Goal: Task Accomplishment & Management: Manage account settings

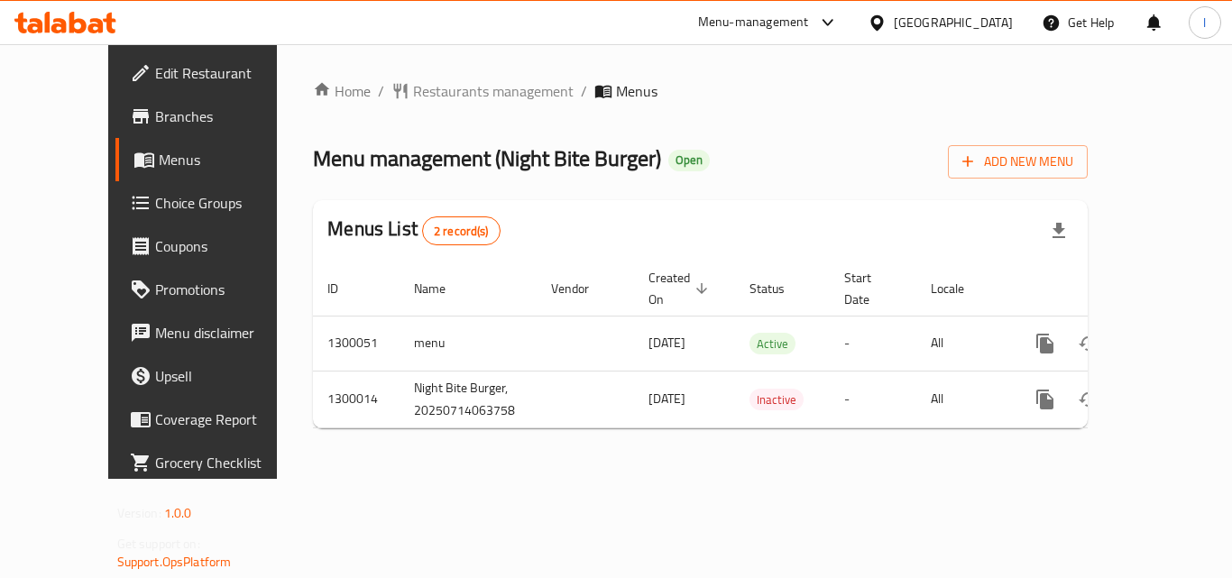
click at [155, 206] on span "Choice Groups" at bounding box center [227, 203] width 144 height 22
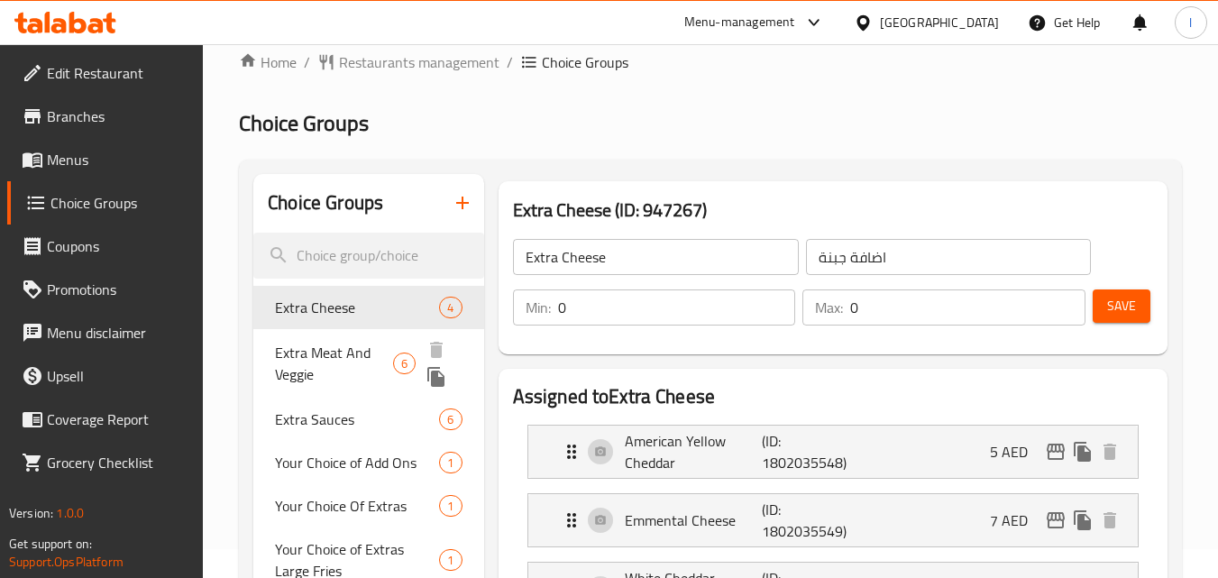
scroll to position [21, 0]
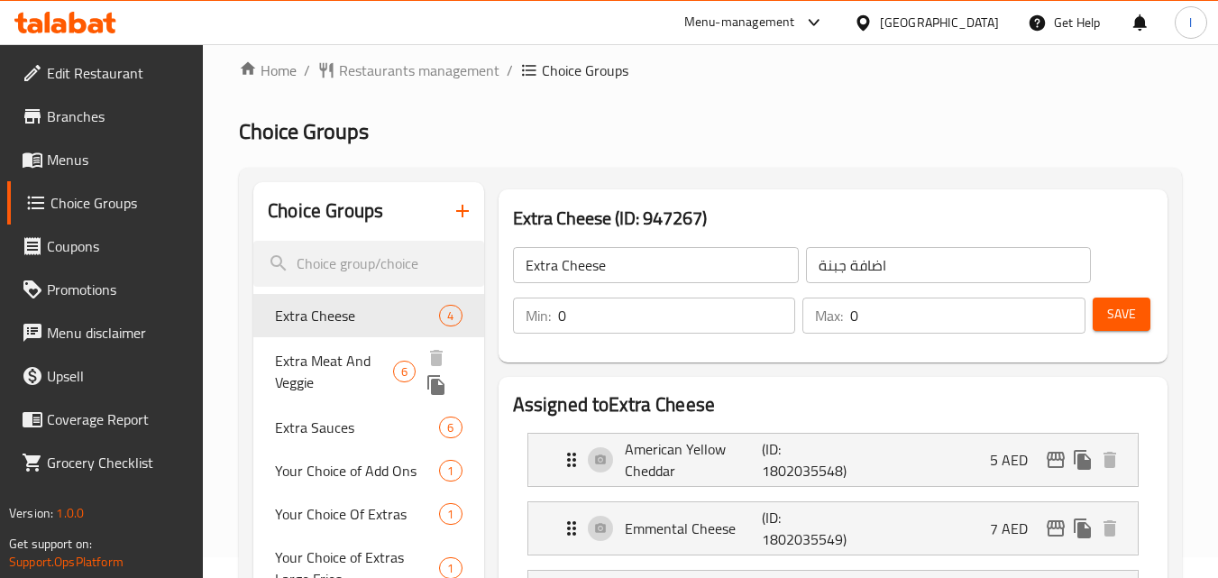
click at [331, 353] on span "Extra Meat And Veggie" at bounding box center [334, 371] width 118 height 43
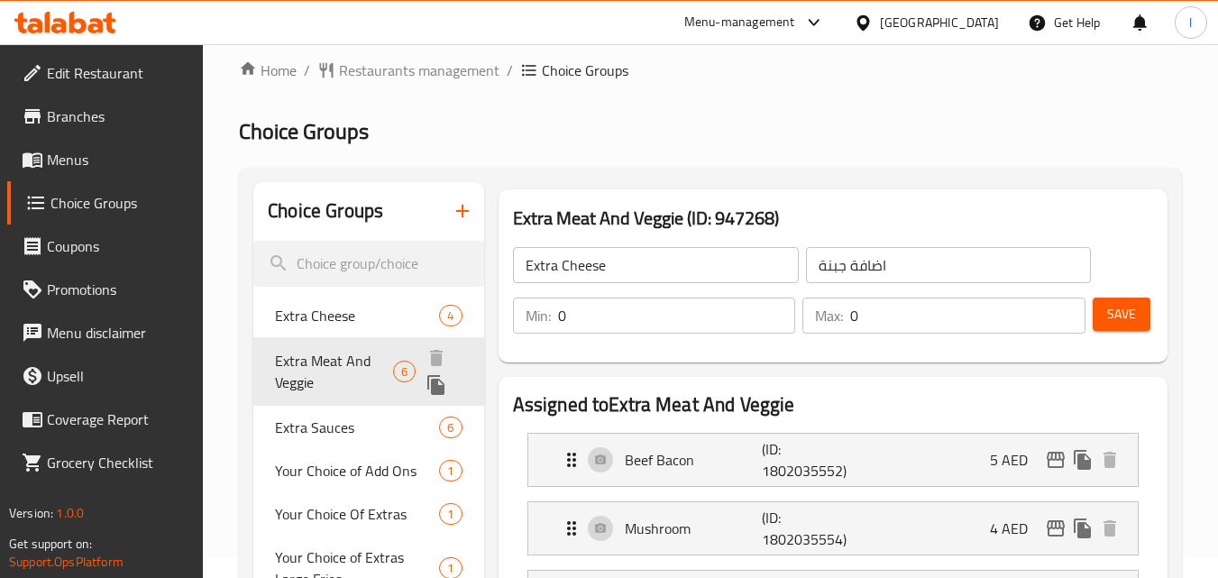
type input "Extra Meat And Veggie"
type input "اضافة لحم و خضار"
type input "6"
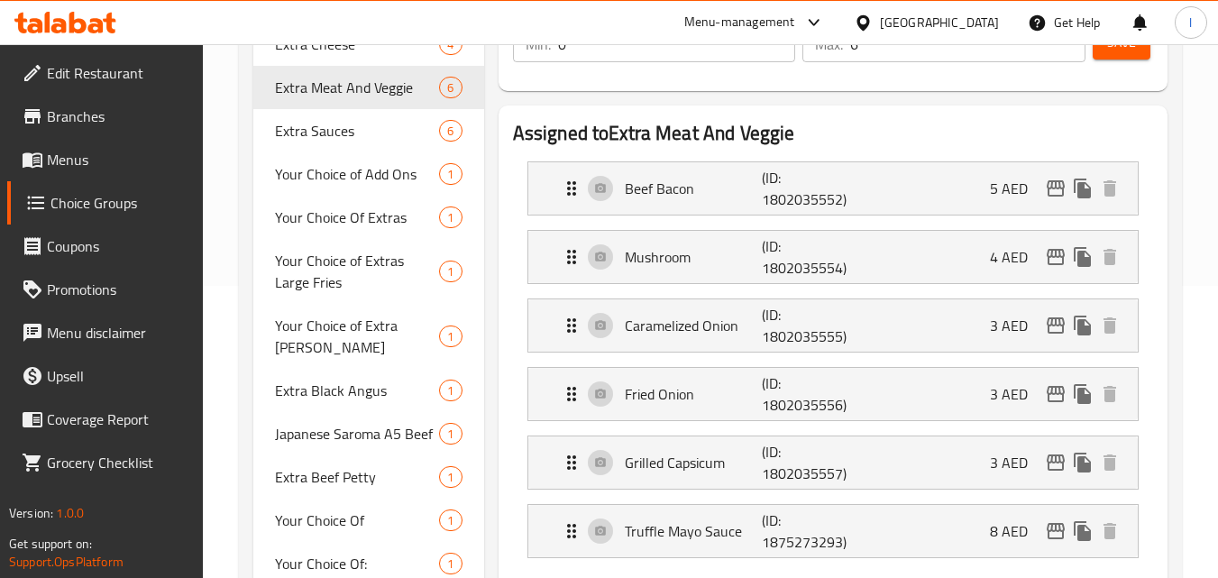
scroll to position [68, 0]
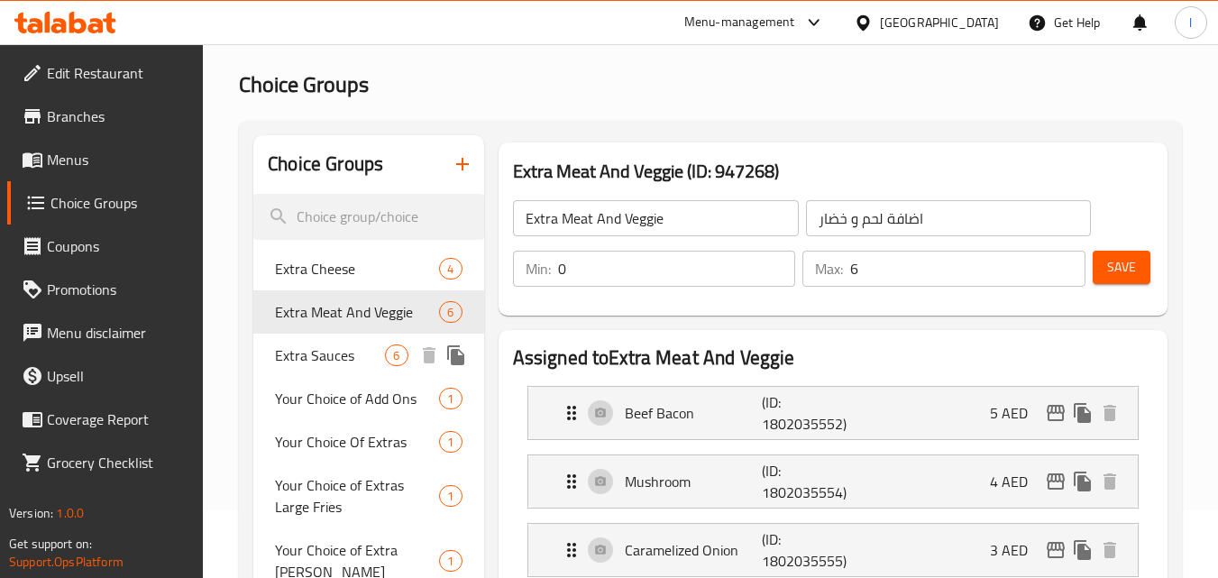
click at [350, 351] on span "Extra Sauces" at bounding box center [330, 355] width 110 height 22
type input "Extra Sauces"
type input "اضافة الصوص"
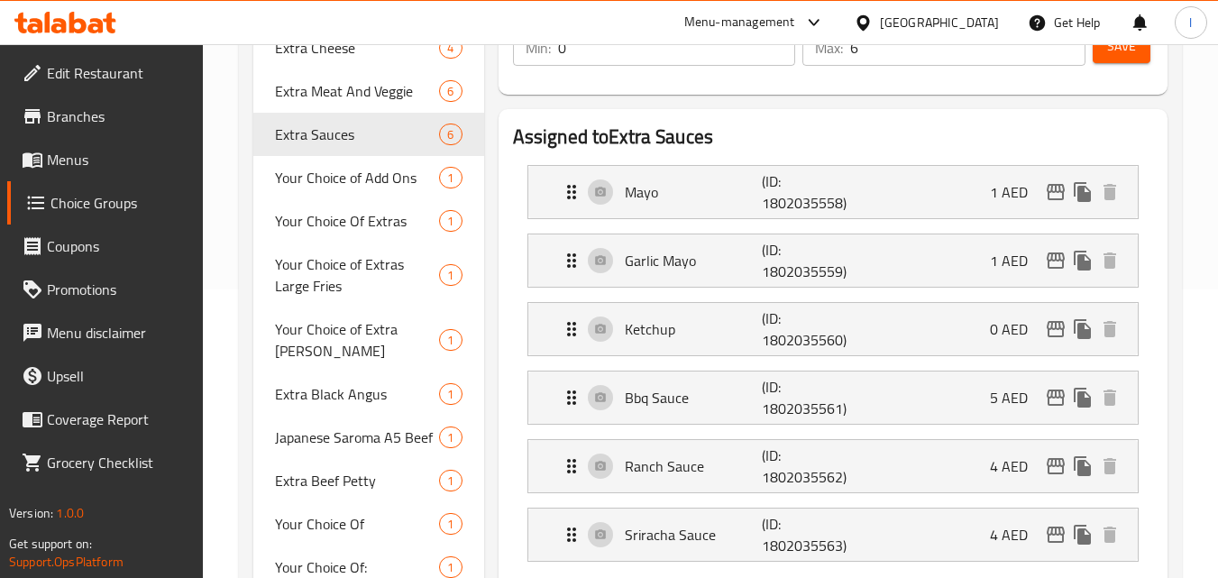
scroll to position [248, 0]
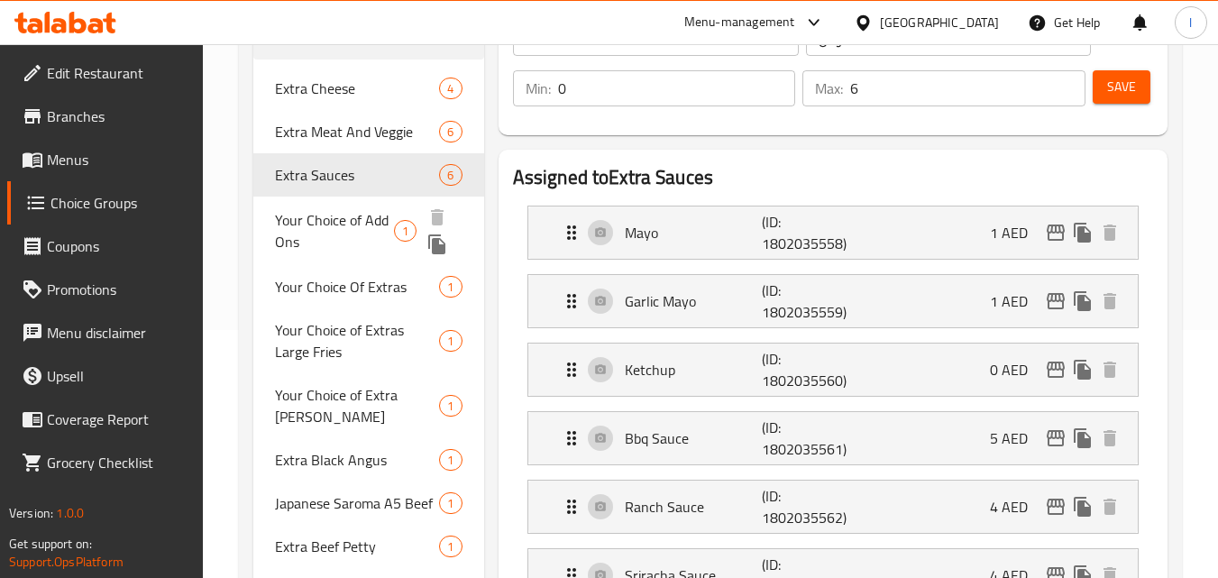
click at [319, 222] on span "Your Choice of Add Ons" at bounding box center [334, 230] width 119 height 43
type input "Your Choice of Add Ons"
type input "اختيارك من الاضافات"
type input "1"
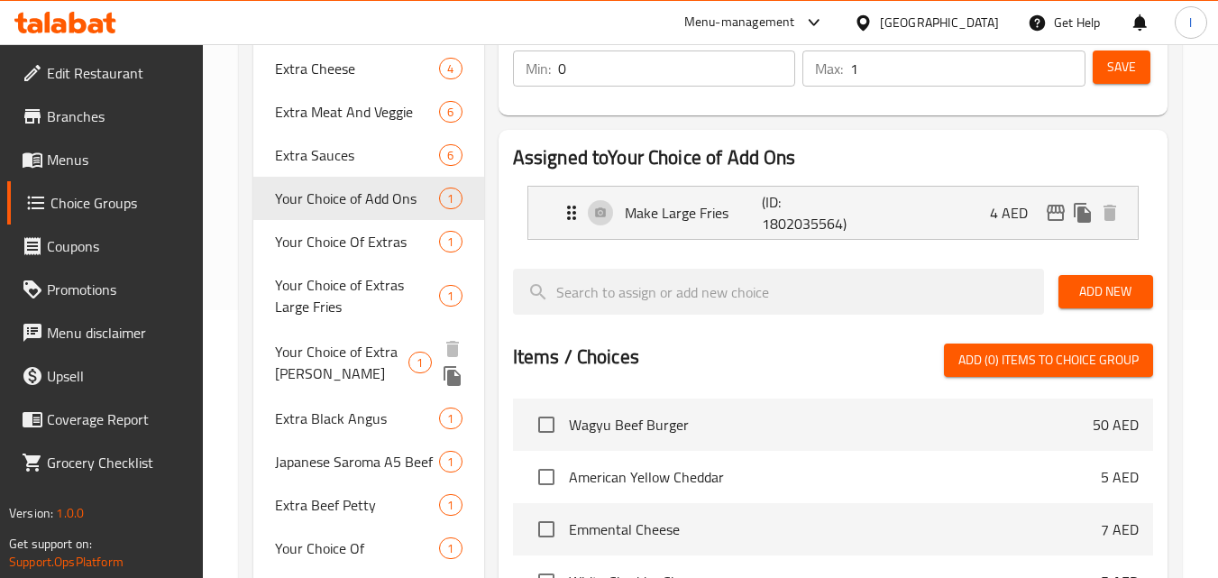
scroll to position [270, 0]
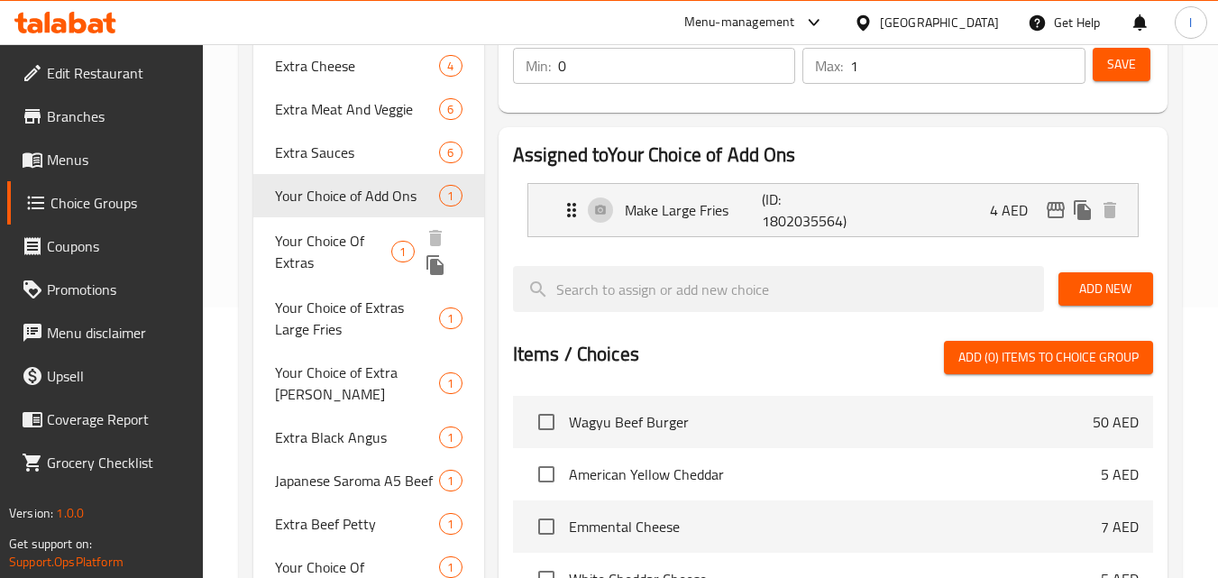
click at [297, 256] on span "Your Choice Of Extras" at bounding box center [333, 251] width 116 height 43
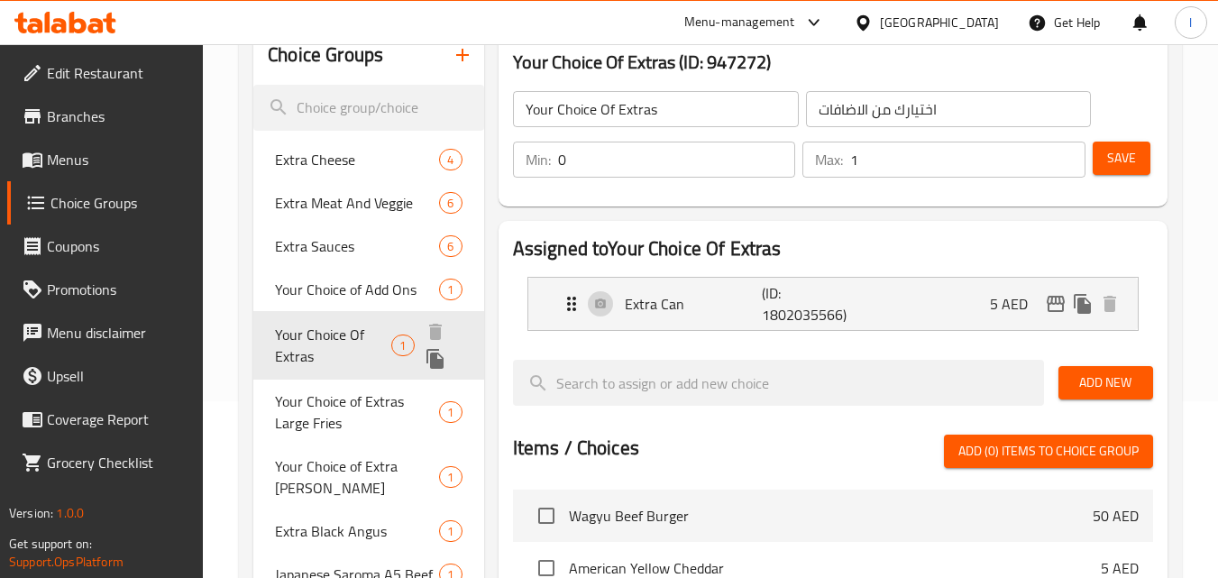
scroll to position [176, 0]
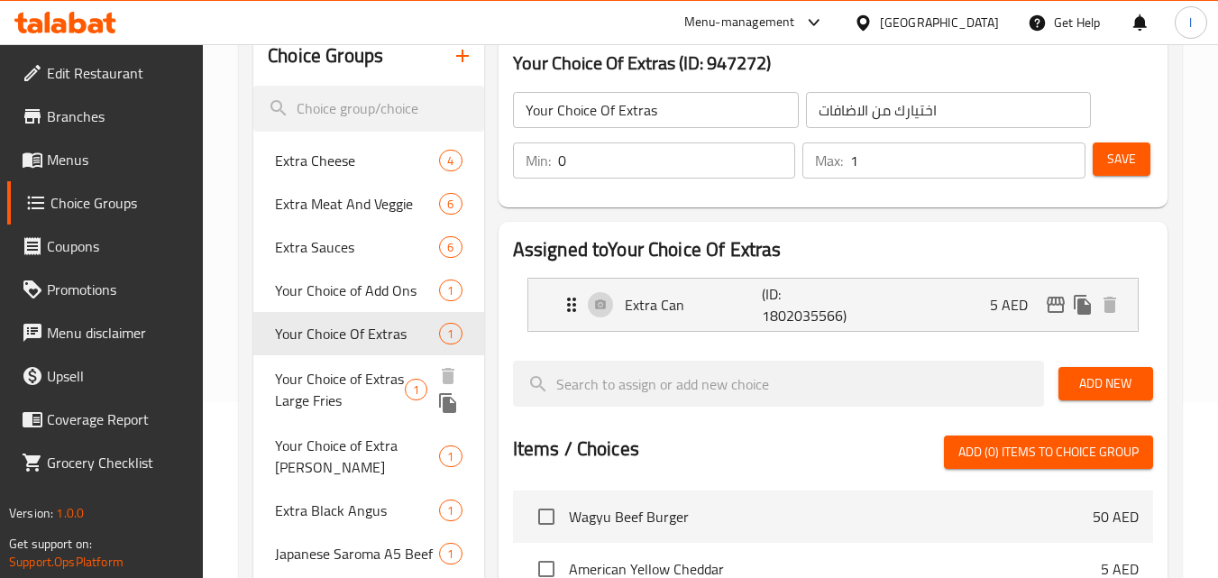
click at [306, 385] on span "Your Choice of Extras Large Fries" at bounding box center [339, 389] width 129 height 43
type input "Your Choice of Extras Large Fries"
type input "اختيارك من الإضافات البطاطس المقلية الكبير"
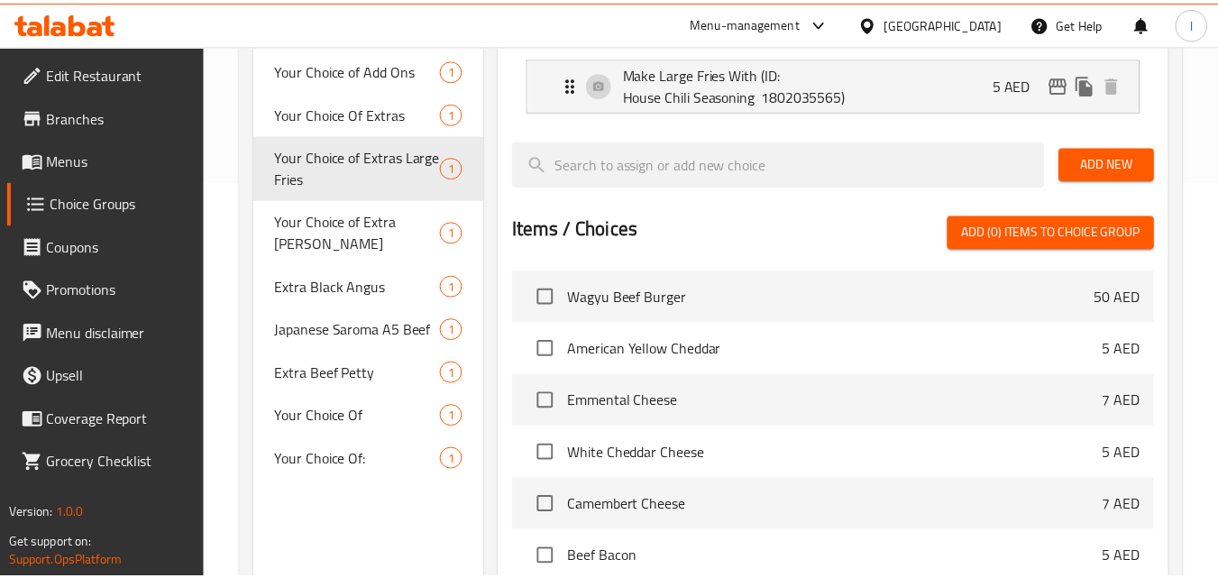
scroll to position [627, 0]
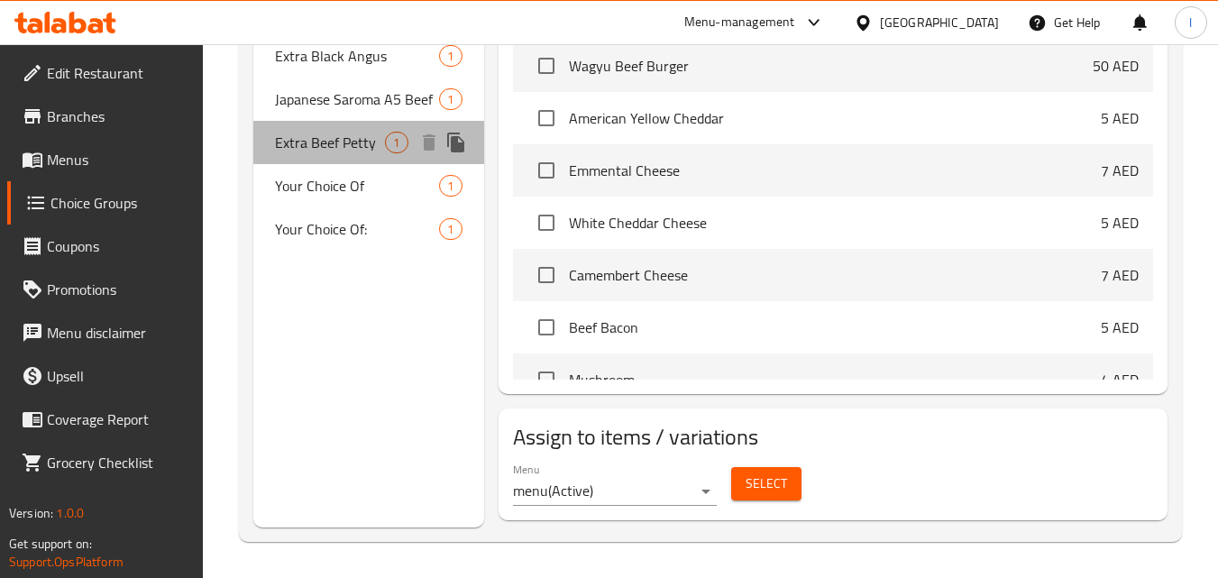
click at [325, 160] on div "Extra Beef Petty 1" at bounding box center [368, 142] width 230 height 43
type input "Extra Beef Petty"
type input "فطيرة لحم بقري إضافية"
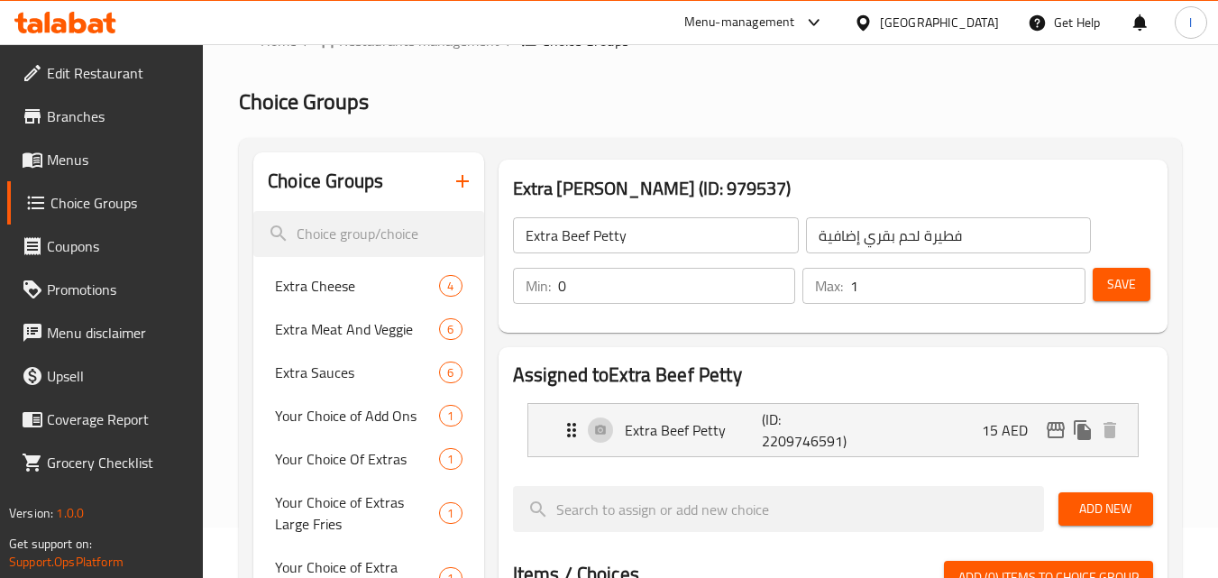
scroll to position [0, 0]
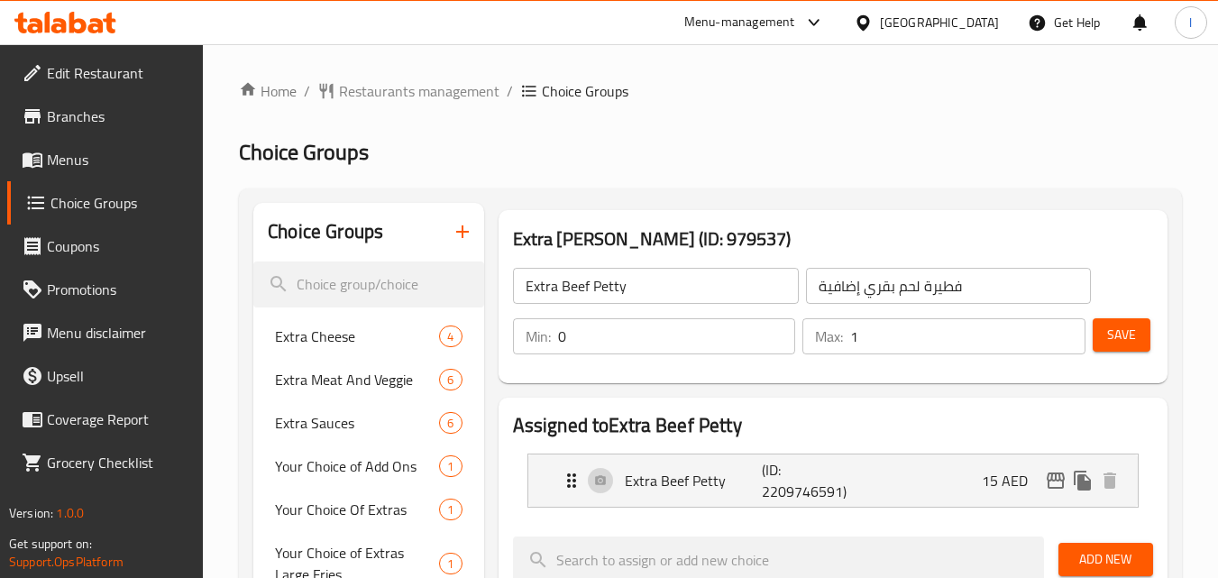
click at [900, 31] on div "[GEOGRAPHIC_DATA]" at bounding box center [939, 23] width 119 height 20
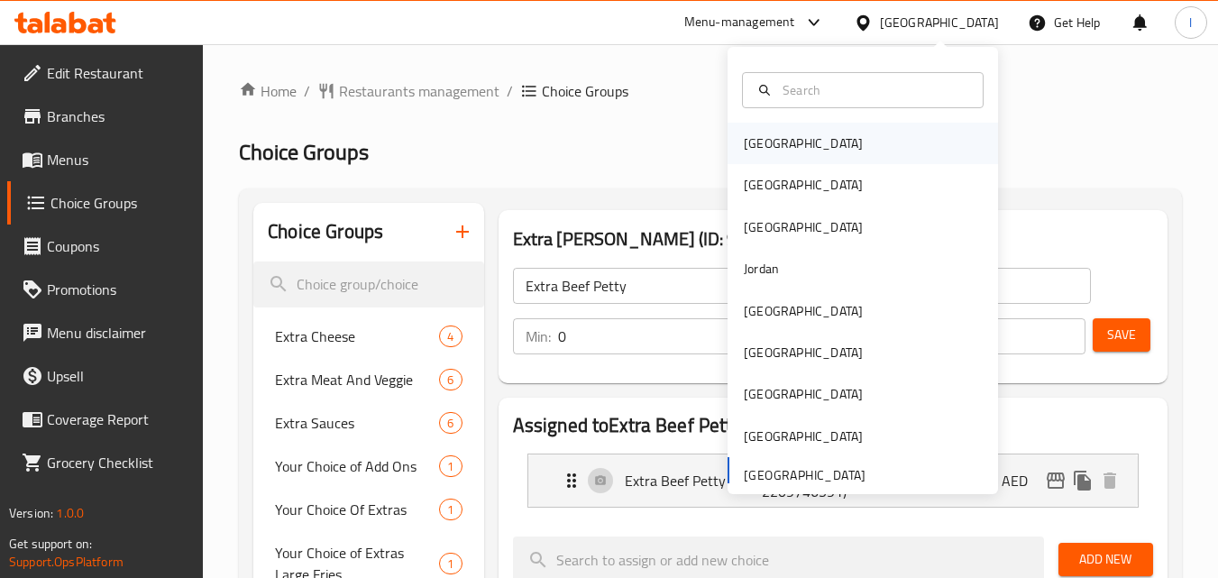
click at [833, 147] on div "[GEOGRAPHIC_DATA]" at bounding box center [863, 143] width 270 height 41
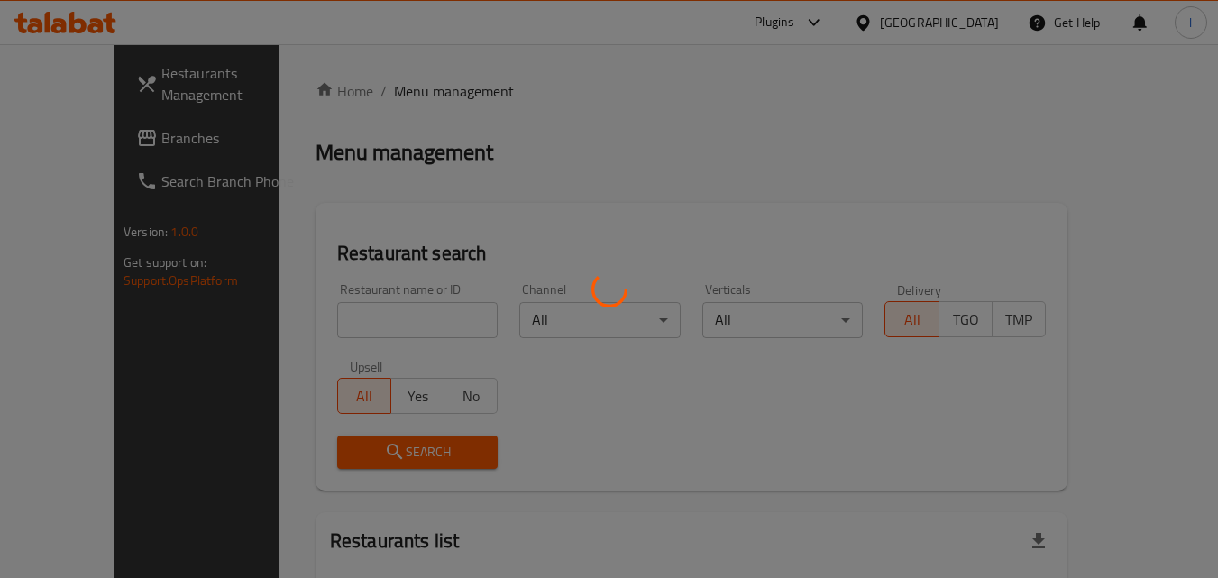
click at [948, 23] on div at bounding box center [609, 289] width 1218 height 578
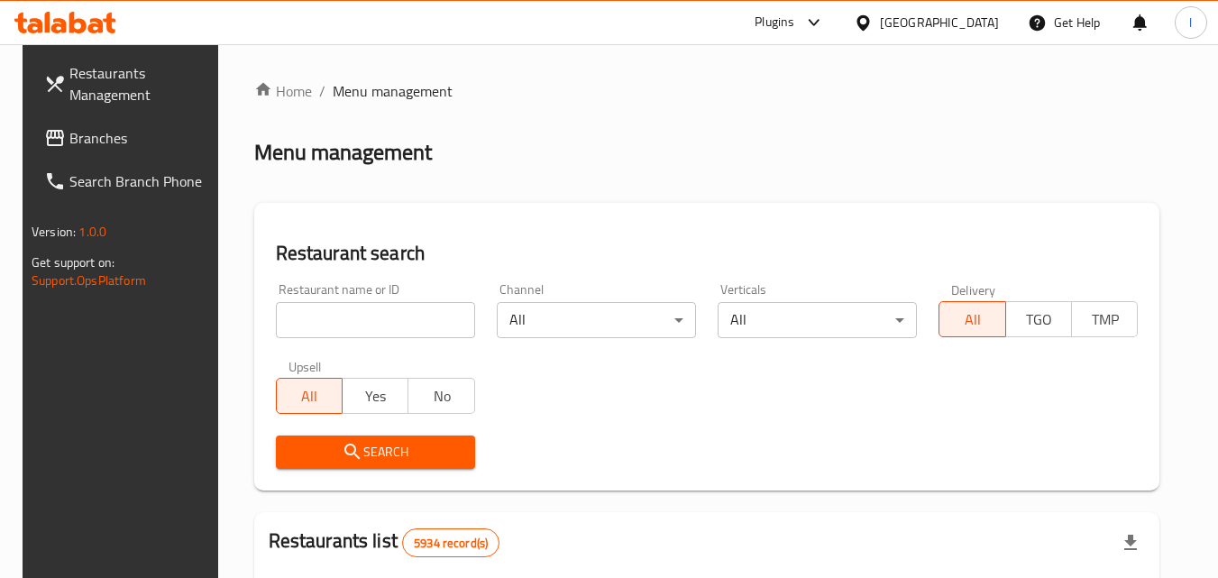
click at [873, 23] on icon at bounding box center [863, 23] width 19 height 19
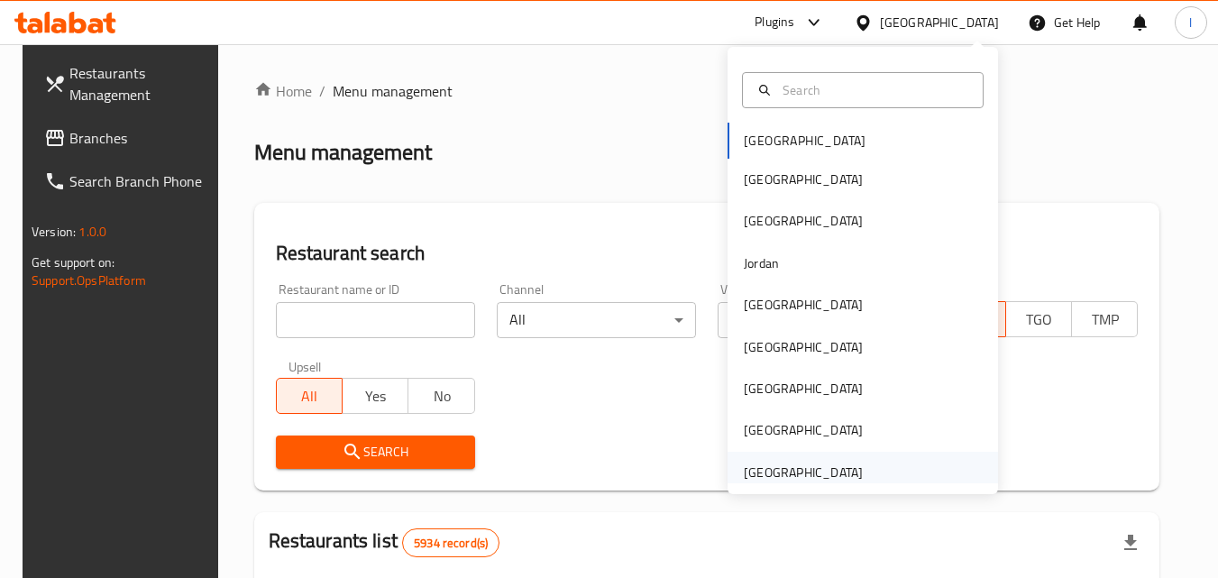
click at [804, 476] on div "[GEOGRAPHIC_DATA]" at bounding box center [803, 472] width 119 height 20
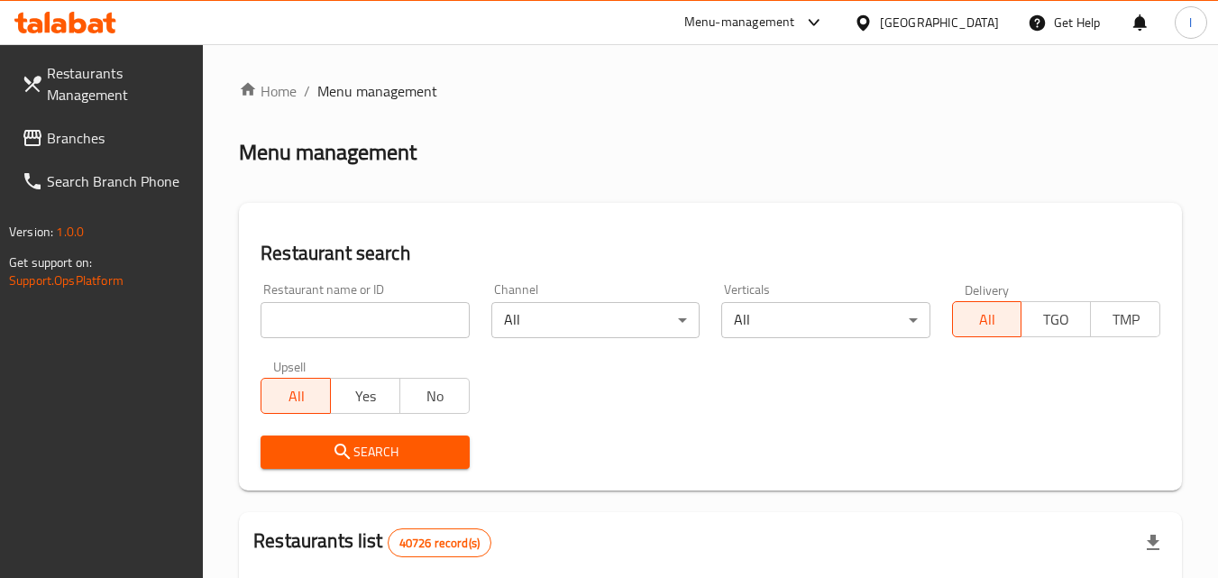
click at [105, 128] on span "Branches" at bounding box center [118, 138] width 142 height 22
